Goal: Ask a question

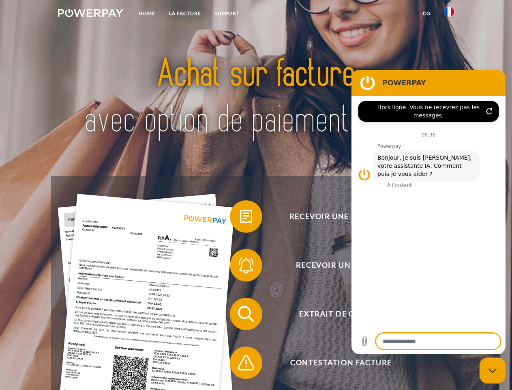
click at [90, 14] on img at bounding box center [90, 13] width 65 height 8
click at [450, 14] on img at bounding box center [450, 12] width 10 height 10
click at [427, 13] on link "CG" at bounding box center [427, 13] width 22 height 15
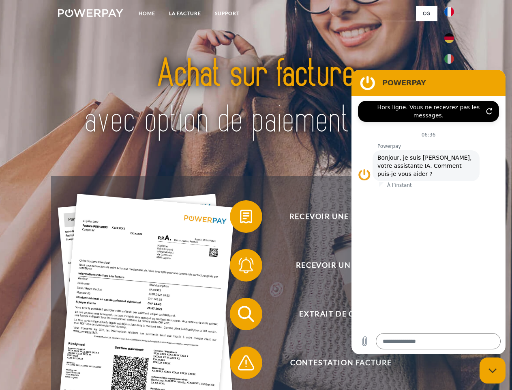
click at [240, 218] on span at bounding box center [234, 216] width 41 height 41
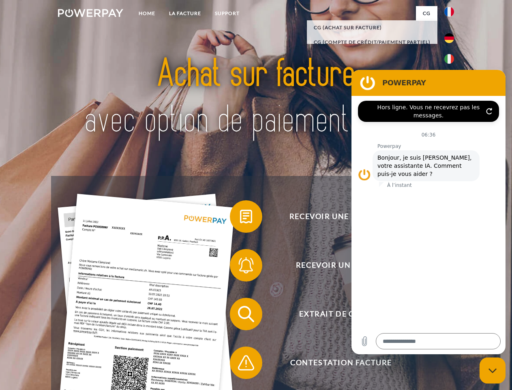
click at [240, 267] on span at bounding box center [234, 265] width 41 height 41
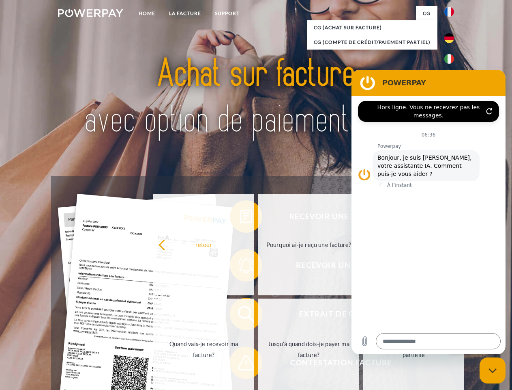
click at [258, 315] on link "Jusqu'à quand dois-je payer ma facture?" at bounding box center [308, 348] width 101 height 101
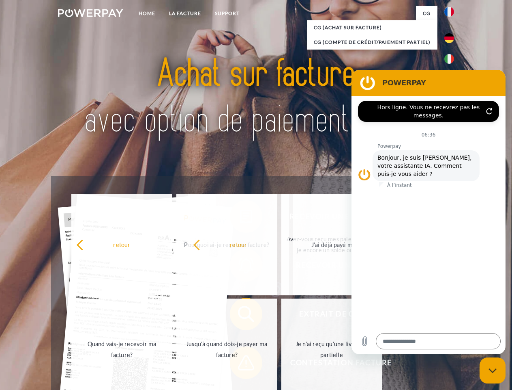
click at [240, 364] on span at bounding box center [234, 362] width 41 height 41
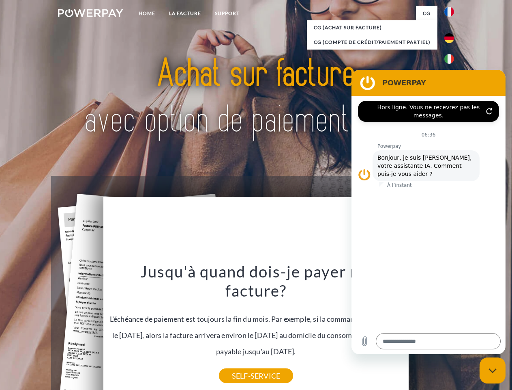
click at [493, 370] on icon "Fermer la fenêtre de messagerie" at bounding box center [493, 370] width 9 height 5
type textarea "*"
